Goal: Navigation & Orientation: Find specific page/section

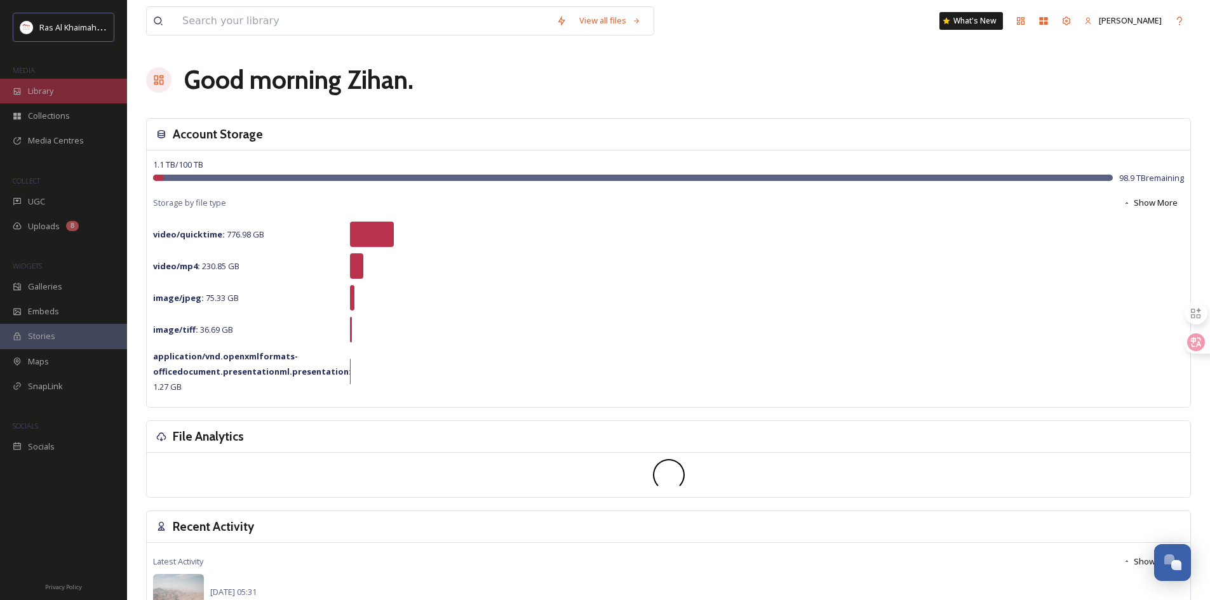
click at [74, 98] on div "Library" at bounding box center [63, 91] width 127 height 25
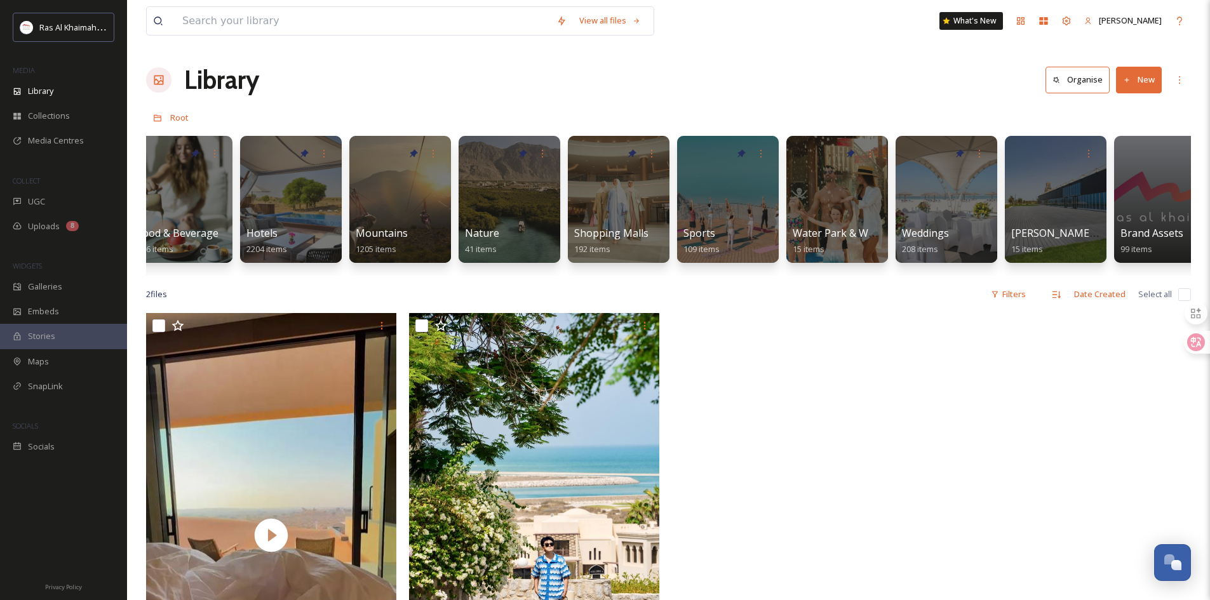
scroll to position [0, 768]
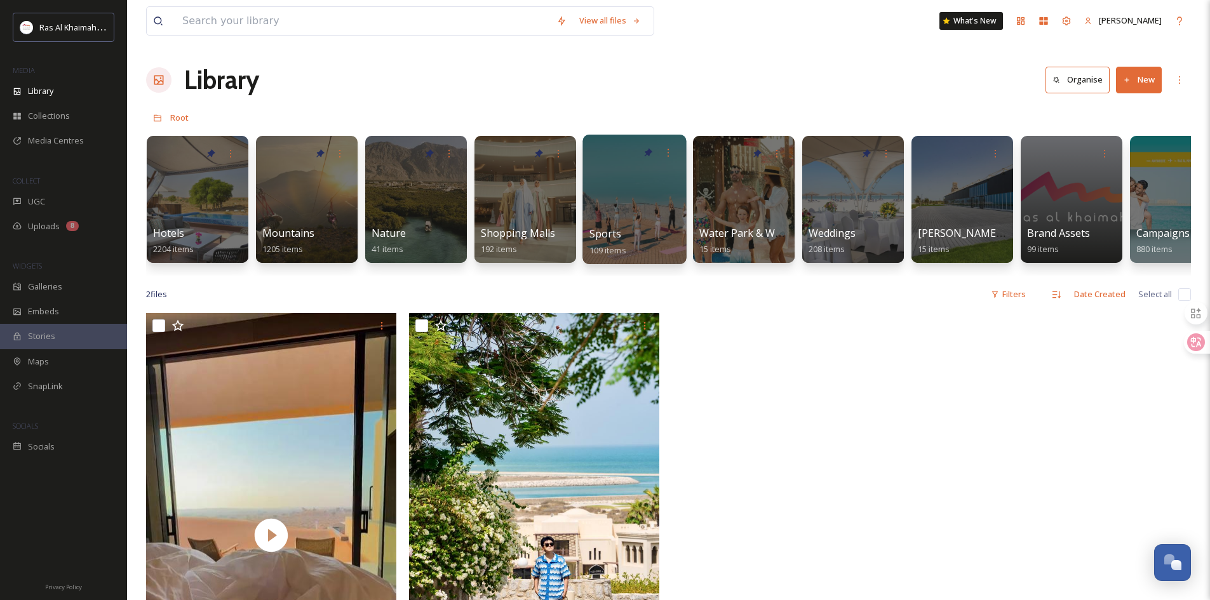
click at [626, 225] on div at bounding box center [634, 200] width 104 height 130
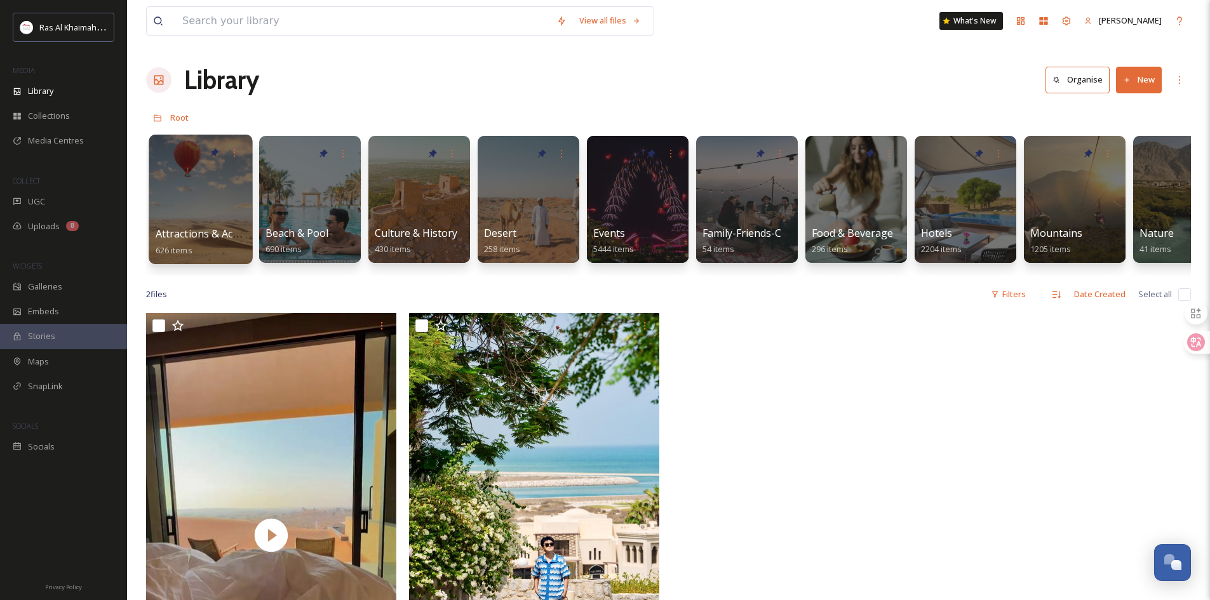
click at [231, 234] on span "Attractions & Activities" at bounding box center [210, 234] width 109 height 14
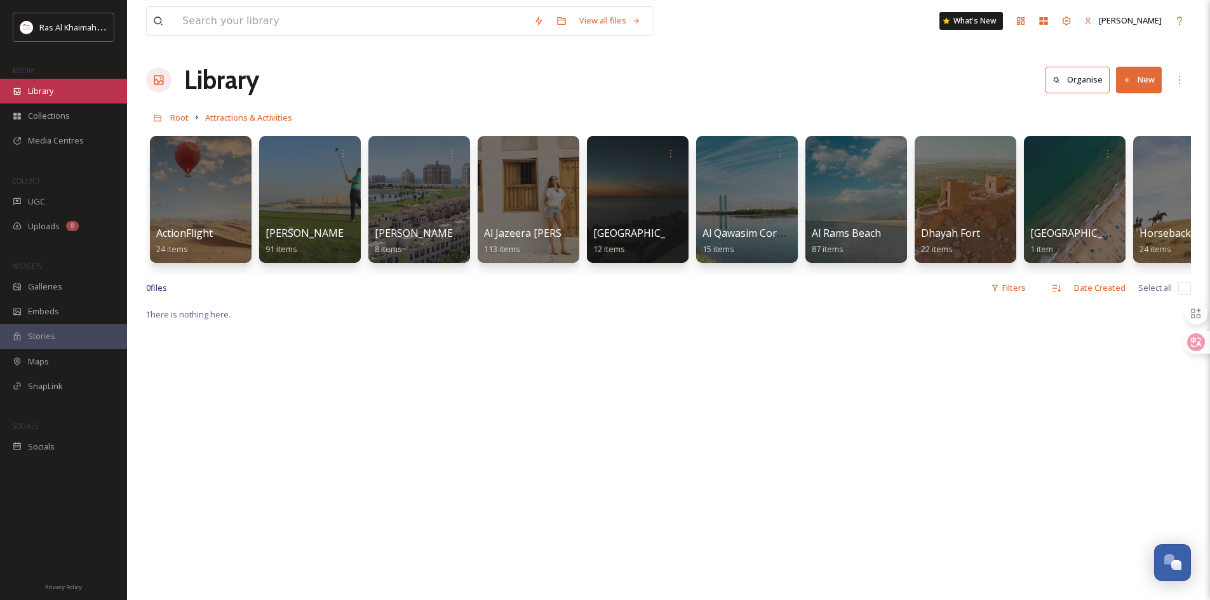
click at [77, 83] on div "Library" at bounding box center [63, 91] width 127 height 25
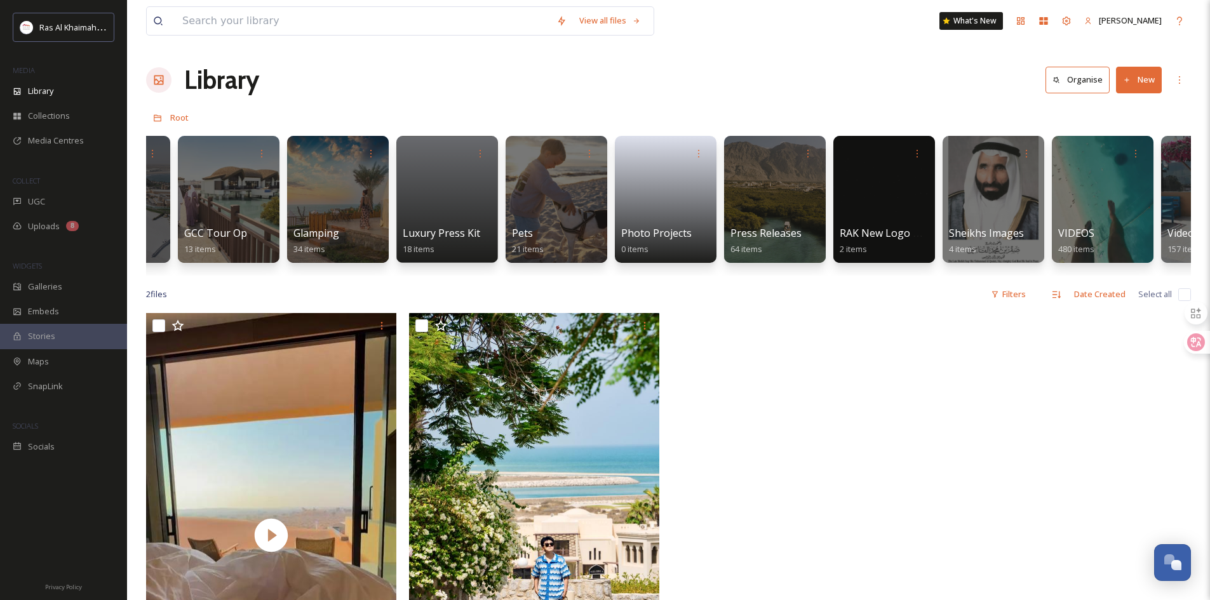
scroll to position [0, 2232]
